Goal: Task Accomplishment & Management: Complete application form

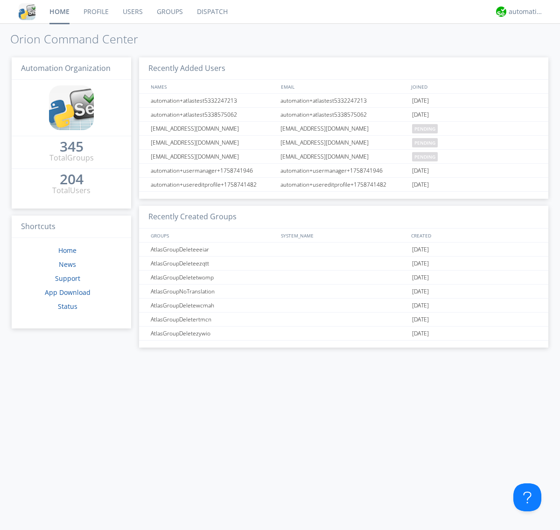
click at [132, 12] on link "Users" at bounding box center [133, 11] width 34 height 23
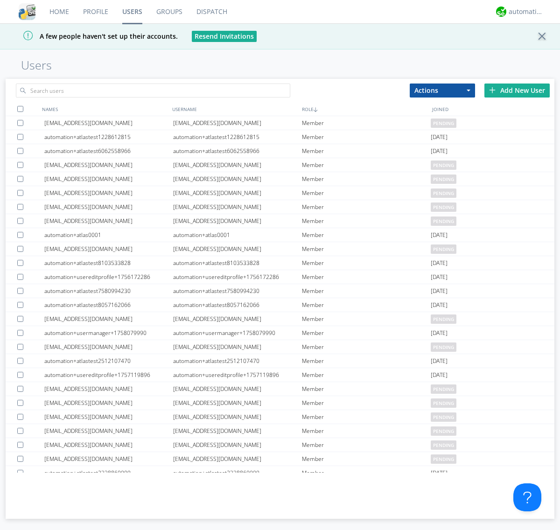
click at [517, 90] on div "Add New User" at bounding box center [516, 91] width 65 height 14
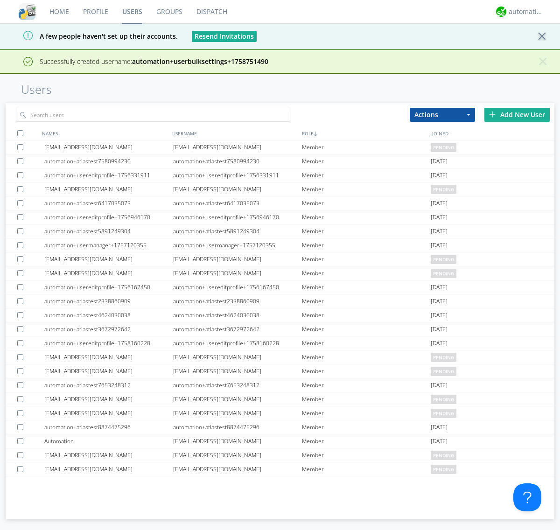
click at [517, 108] on div "Add New User" at bounding box center [516, 115] width 65 height 14
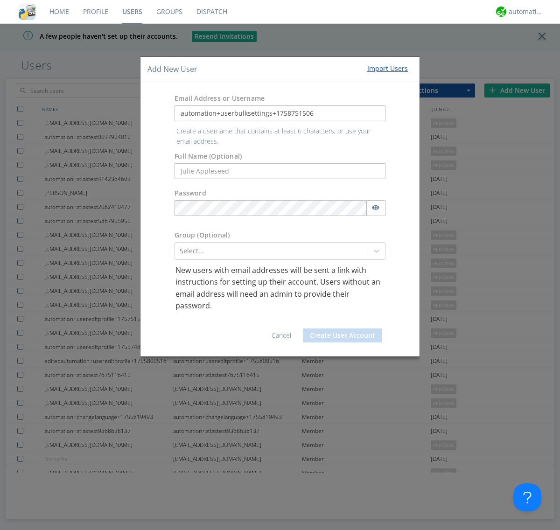
type input "automation+userbulksettings+1758751506"
click at [342, 328] on button "Create User Account" at bounding box center [342, 335] width 79 height 14
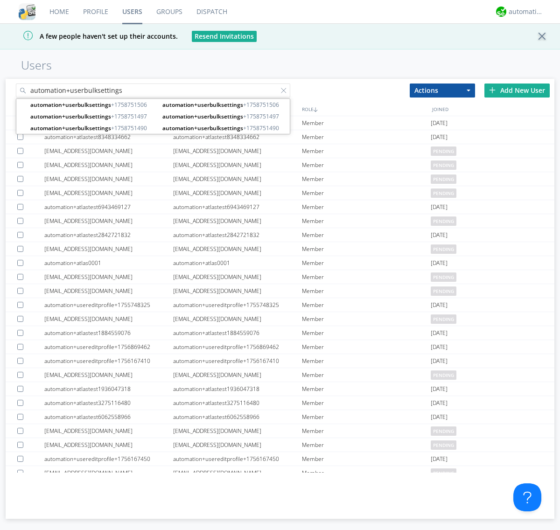
type input "automation+userbulksettings"
